Goal: Obtain resource: Download file/media

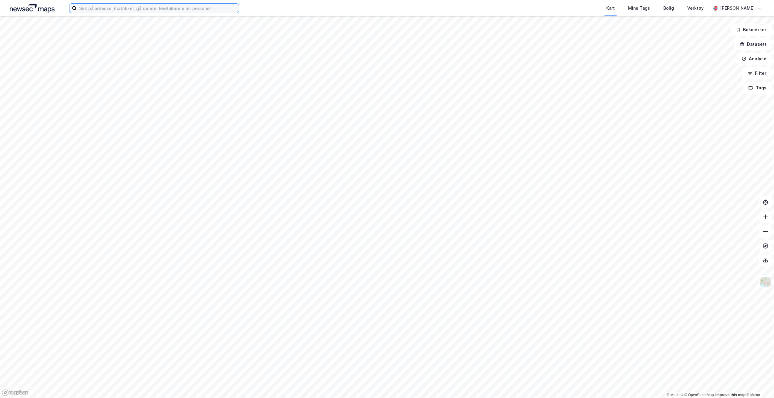
click at [195, 5] on input at bounding box center [158, 8] width 162 height 9
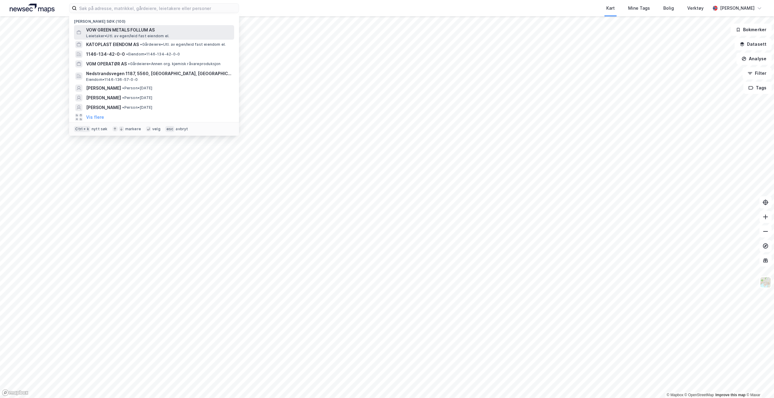
click at [152, 30] on span "VOW GREEN METALS FOLLUM AS" at bounding box center [159, 29] width 146 height 7
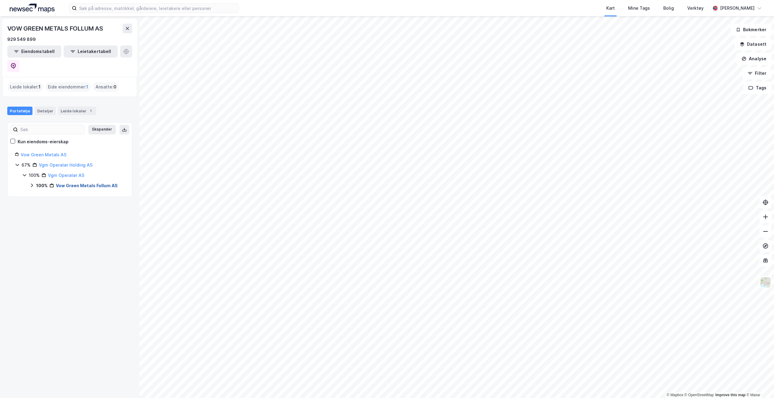
click at [85, 183] on link "Vow Green Metals Follum AS" at bounding box center [87, 185] width 62 height 5
click at [86, 193] on link "Ringerike, 87/596" at bounding box center [80, 195] width 37 height 5
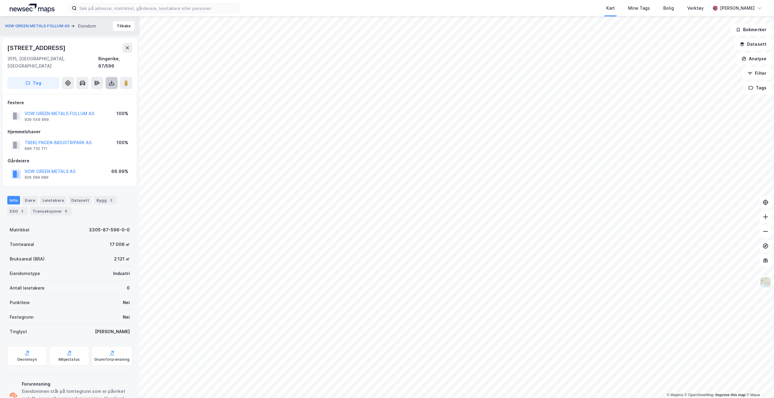
click at [107, 78] on button at bounding box center [111, 83] width 12 height 12
click at [111, 90] on div "Last ned grunnbok" at bounding box center [85, 95] width 65 height 10
